Goal: Entertainment & Leisure: Consume media (video, audio)

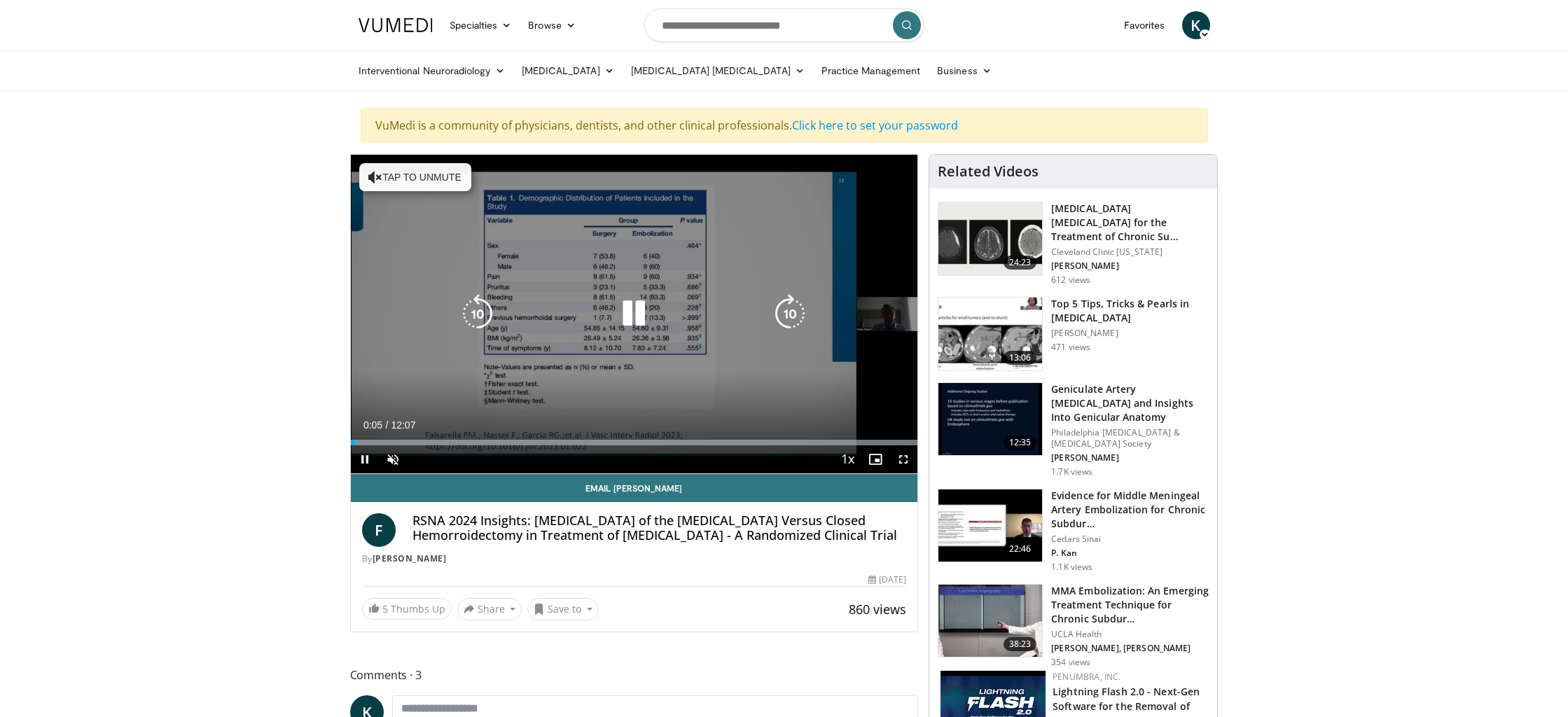
scroll to position [1, 0]
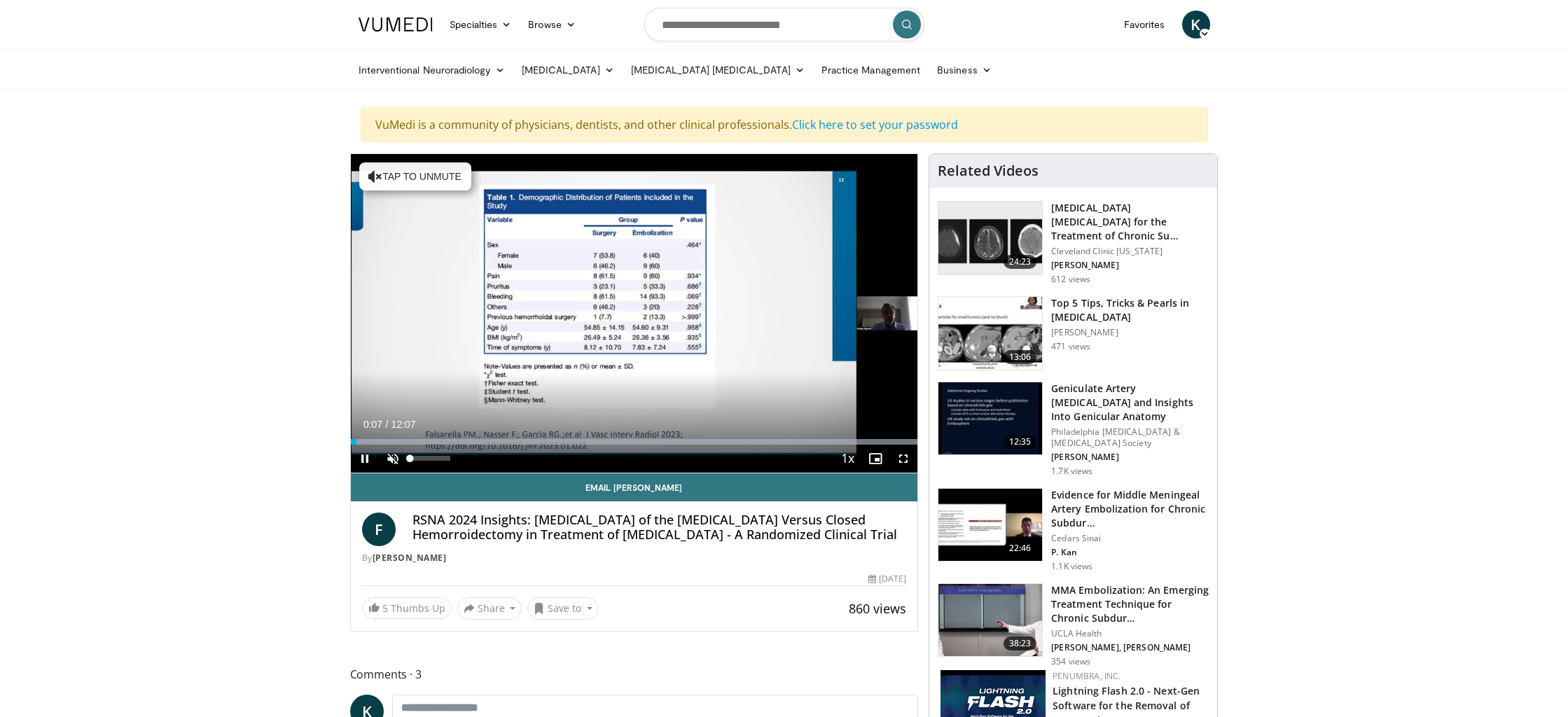
click at [394, 457] on span "Video Player" at bounding box center [392, 458] width 28 height 28
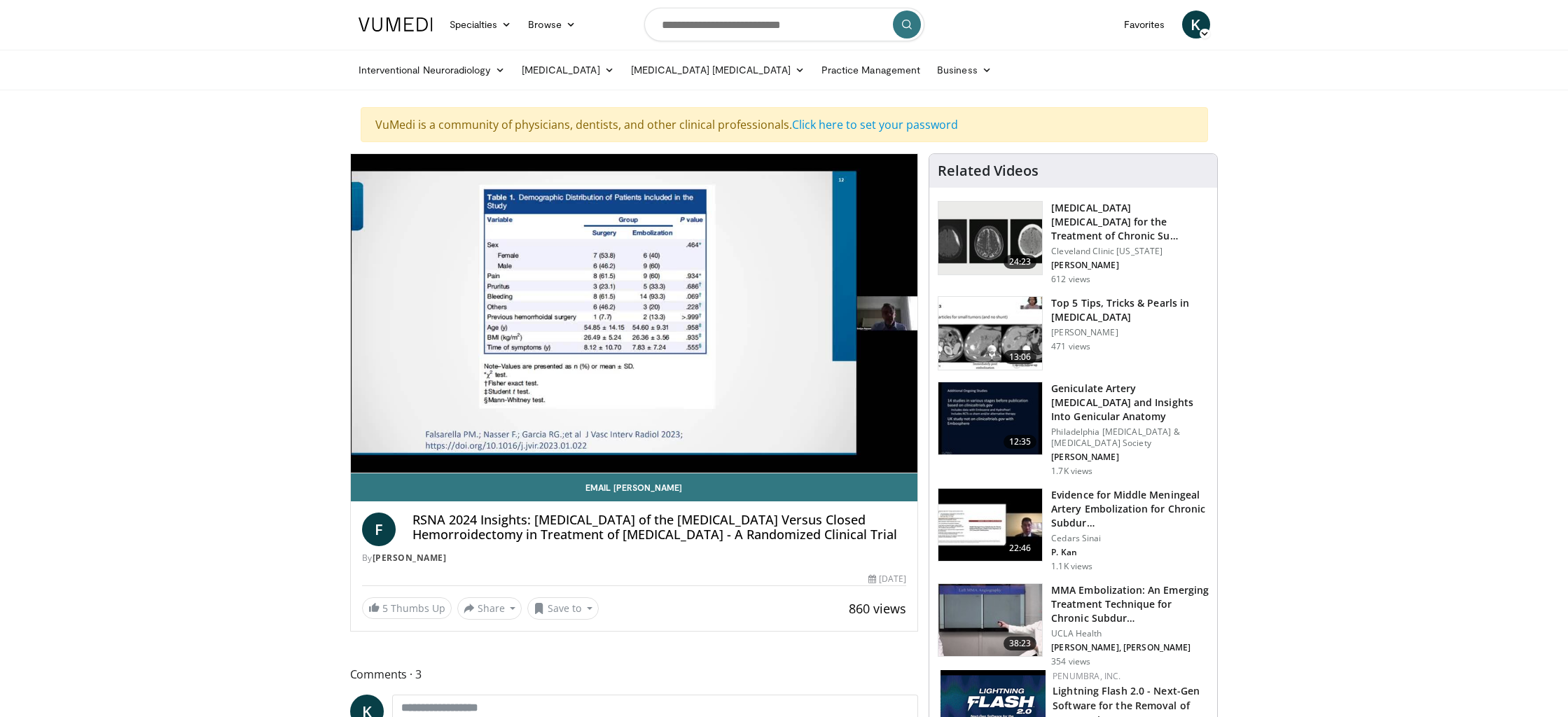
scroll to position [0, 0]
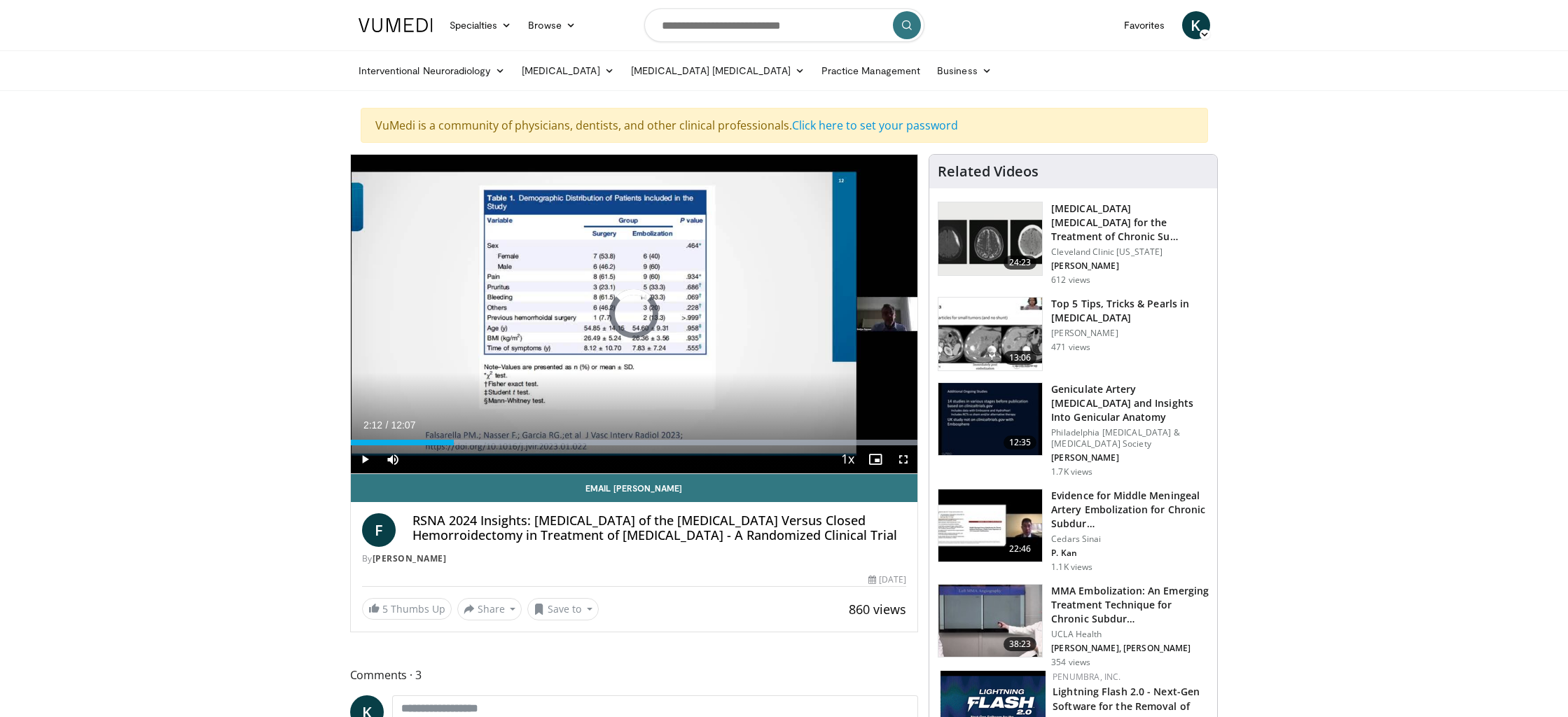
click at [455, 440] on div "Progress Bar" at bounding box center [456, 442] width 2 height 5
click at [516, 443] on div "Progress Bar" at bounding box center [517, 442] width 2 height 5
click at [581, 443] on div "Progress Bar" at bounding box center [582, 442] width 2 height 5
click at [629, 444] on div "Progress Bar" at bounding box center [630, 442] width 2 height 5
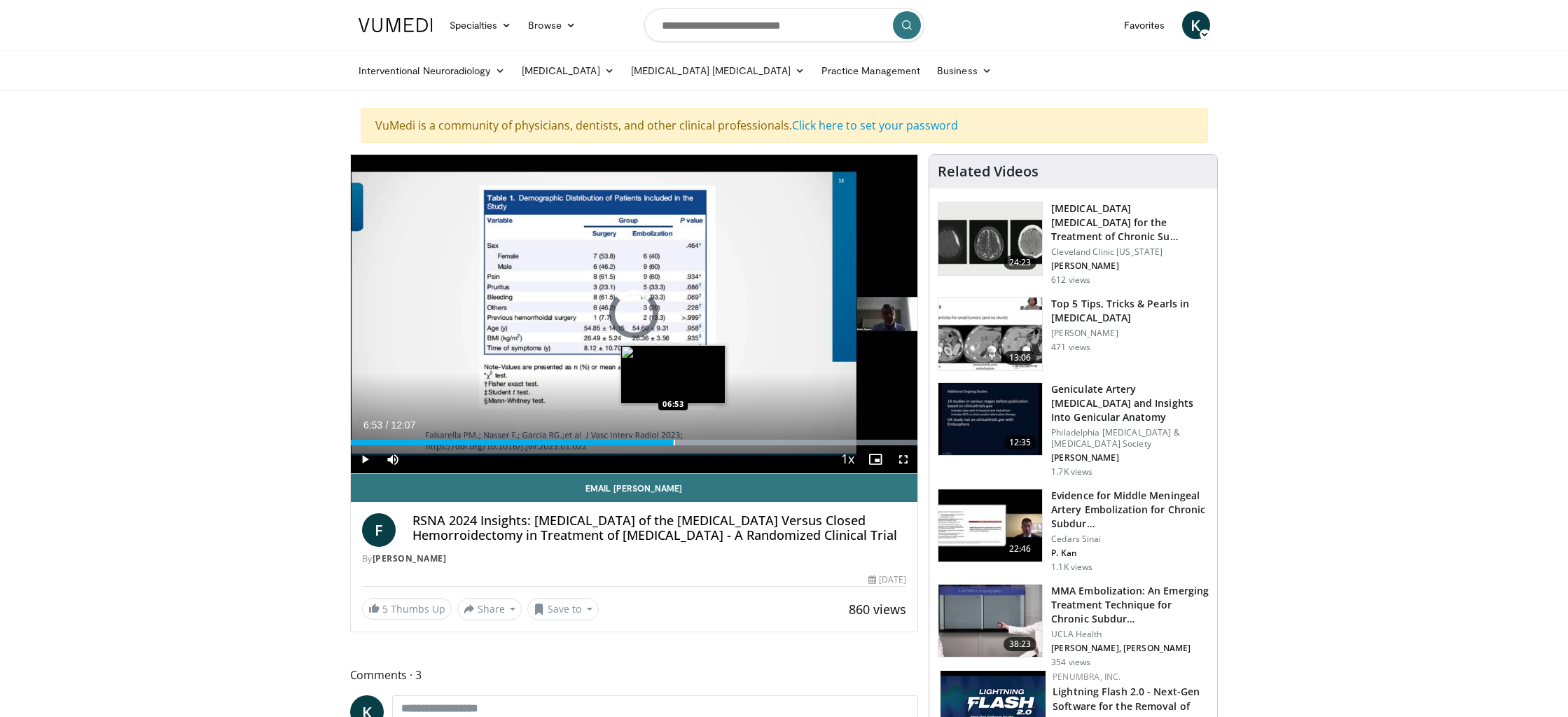
click at [674, 445] on div "Progress Bar" at bounding box center [675, 442] width 2 height 5
click at [730, 445] on div "Progress Bar" at bounding box center [731, 442] width 2 height 5
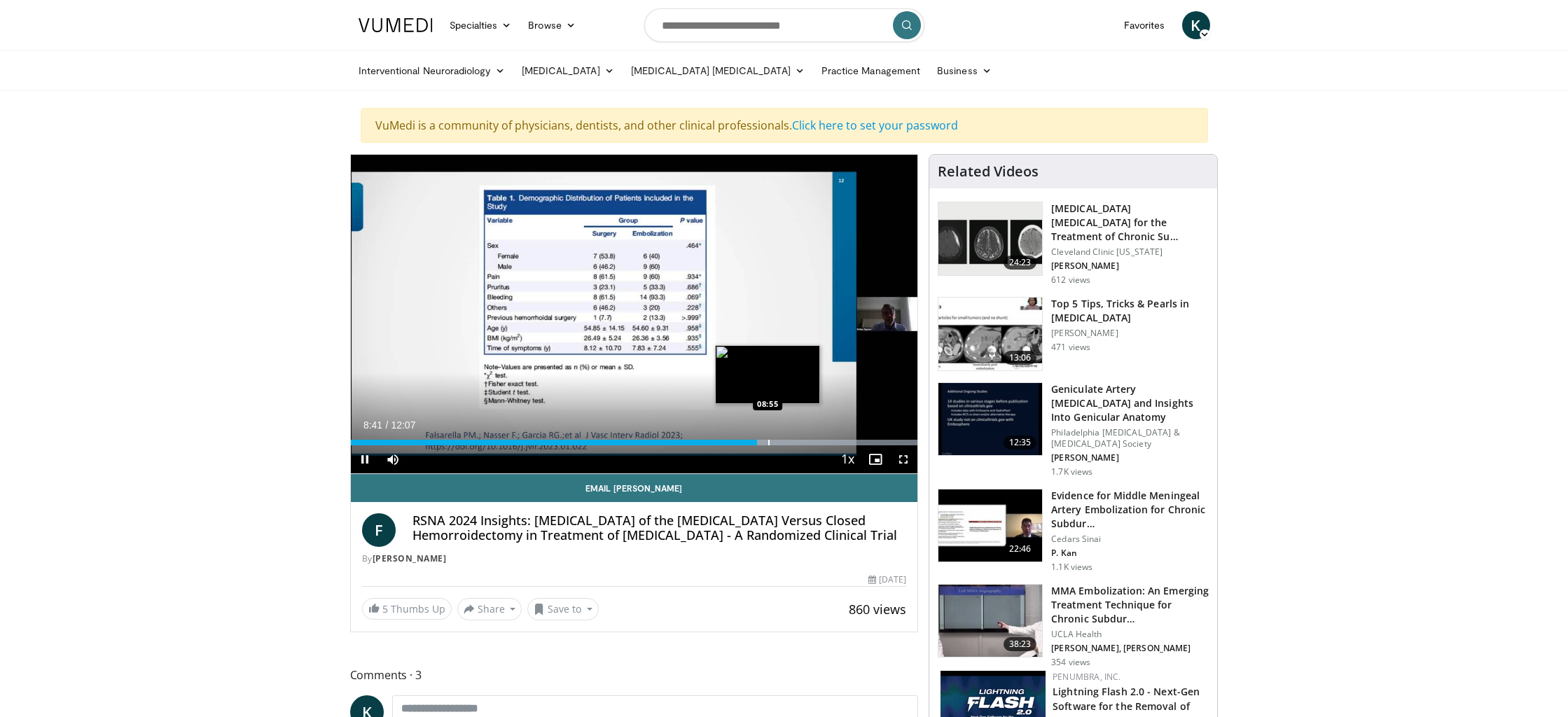
click at [768, 443] on div "Progress Bar" at bounding box center [769, 442] width 2 height 5
click at [791, 444] on div "Progress Bar" at bounding box center [792, 442] width 2 height 5
click at [827, 443] on div "Progress Bar" at bounding box center [828, 442] width 2 height 5
click at [863, 443] on div "Progress Bar" at bounding box center [864, 442] width 2 height 5
click at [877, 443] on div "Progress Bar" at bounding box center [878, 442] width 2 height 5
